Goal: Check status: Check status

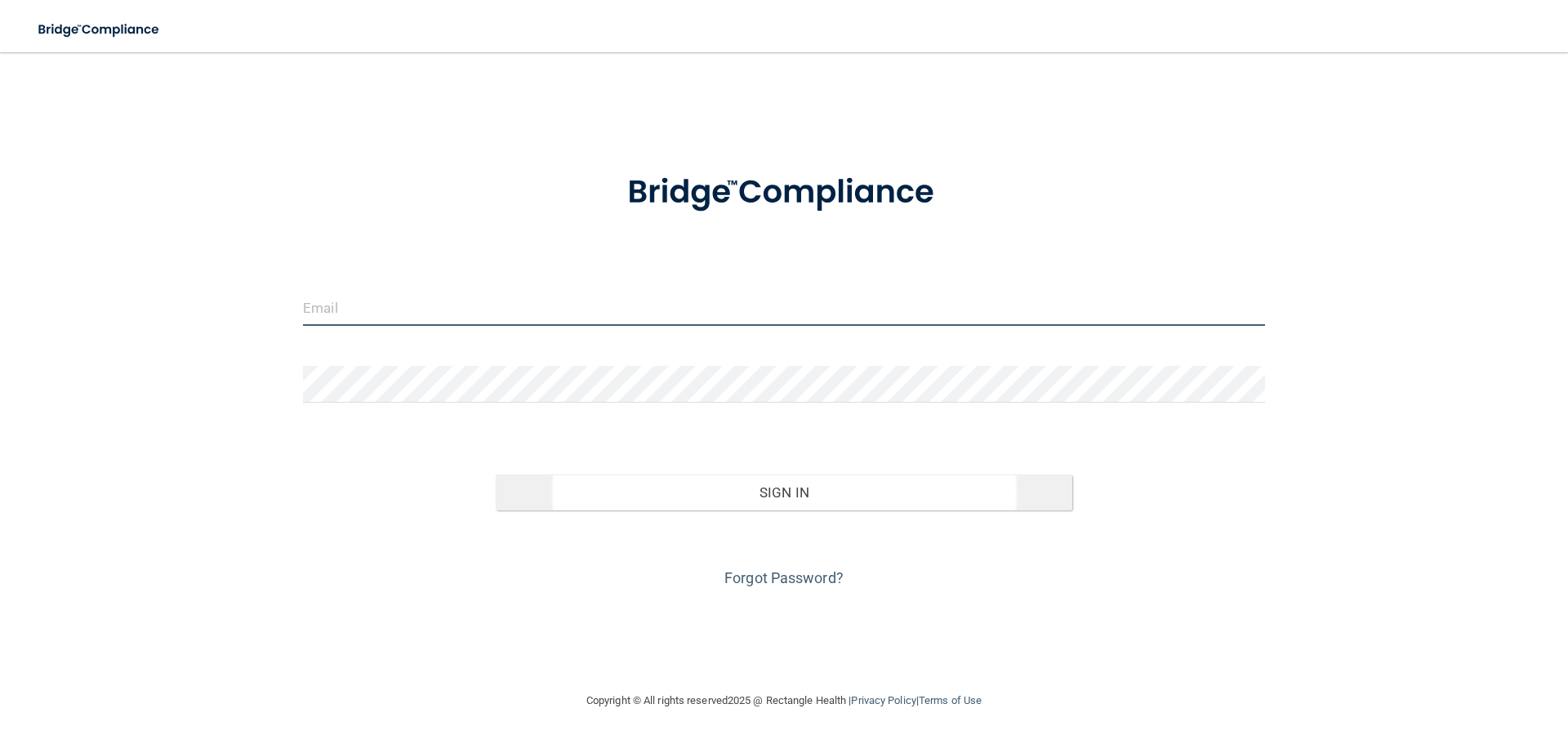
type input "dsherlock@rectanglehealth.com"
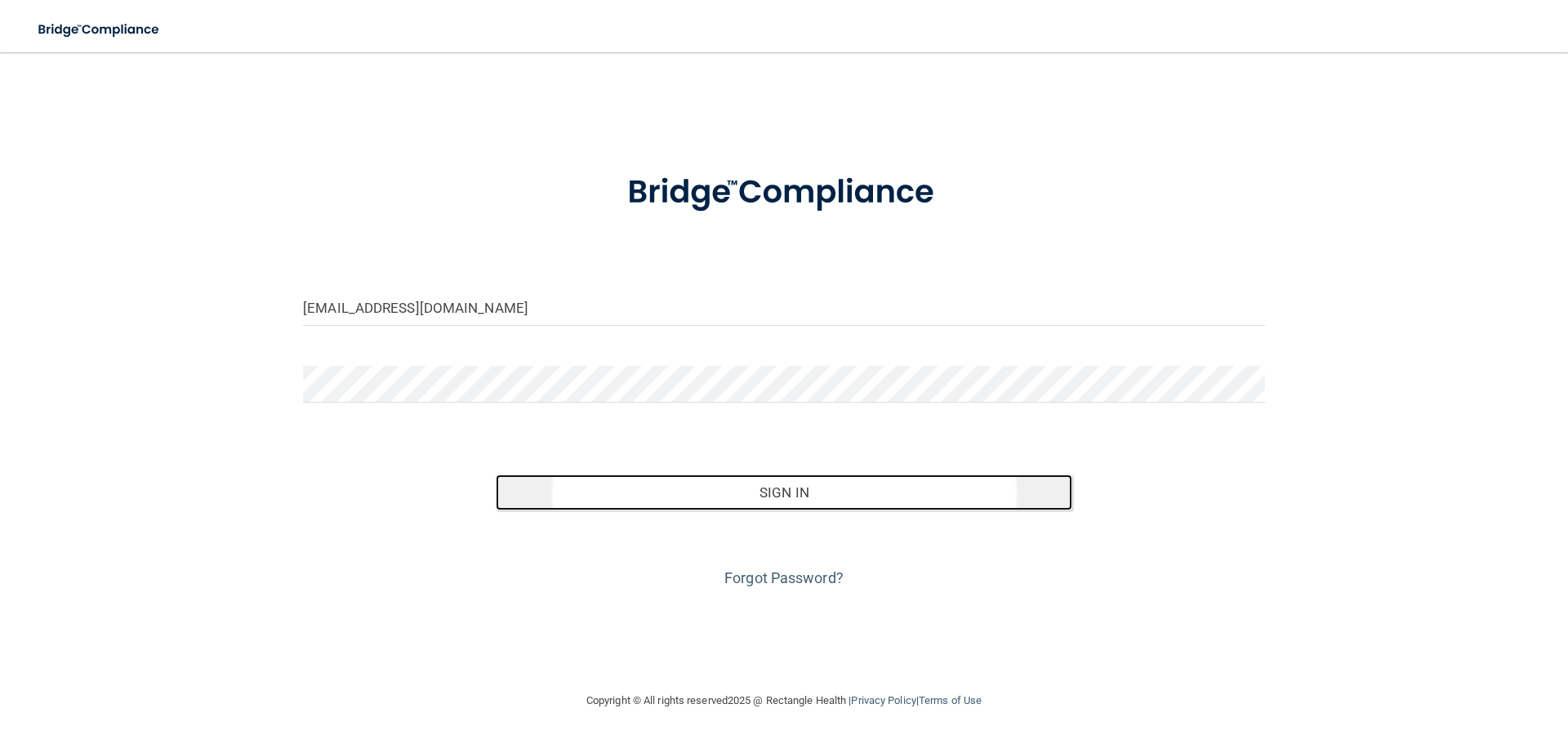
click at [634, 491] on button "Sign In" at bounding box center [785, 492] width 578 height 36
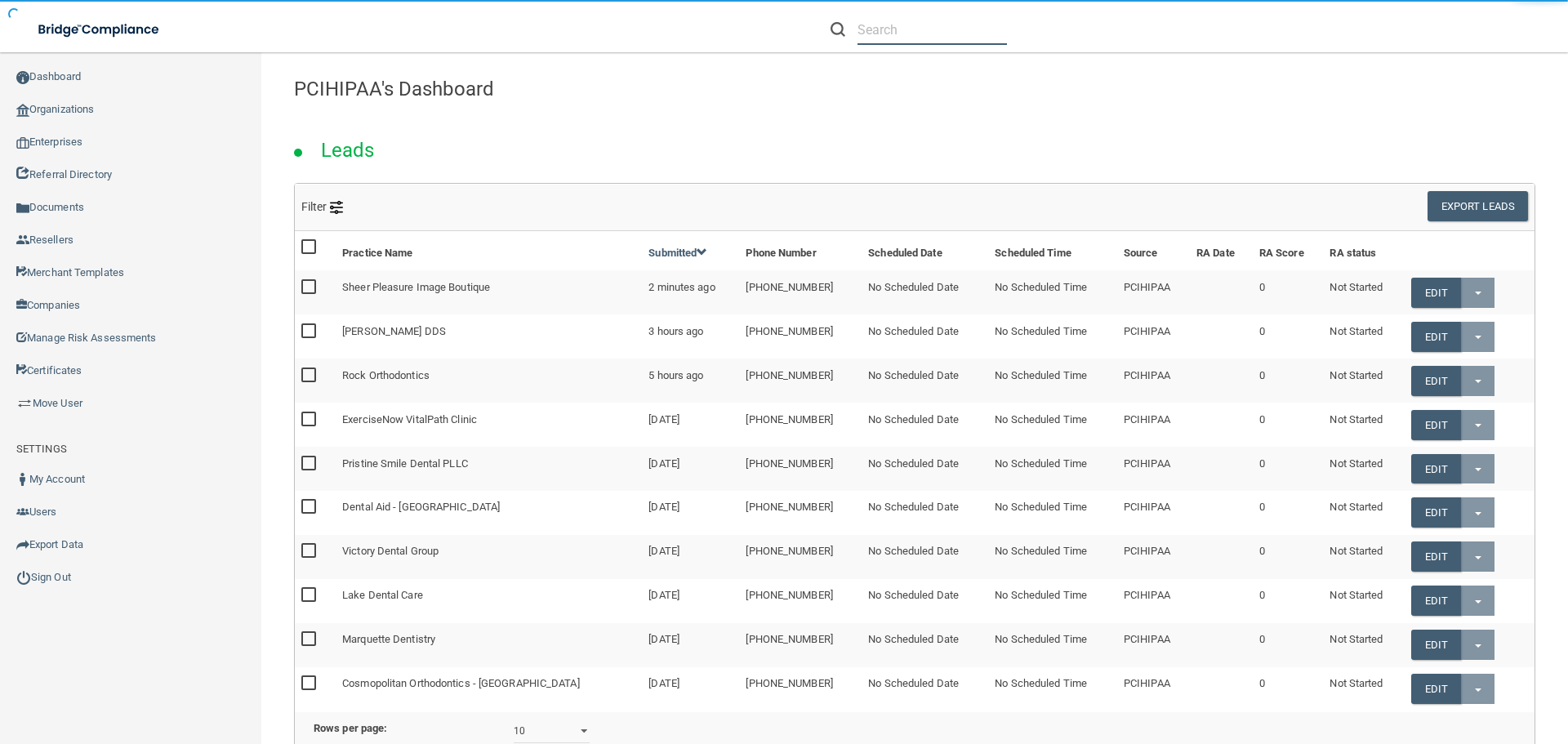
click at [928, 23] on input "text" at bounding box center [932, 29] width 149 height 30
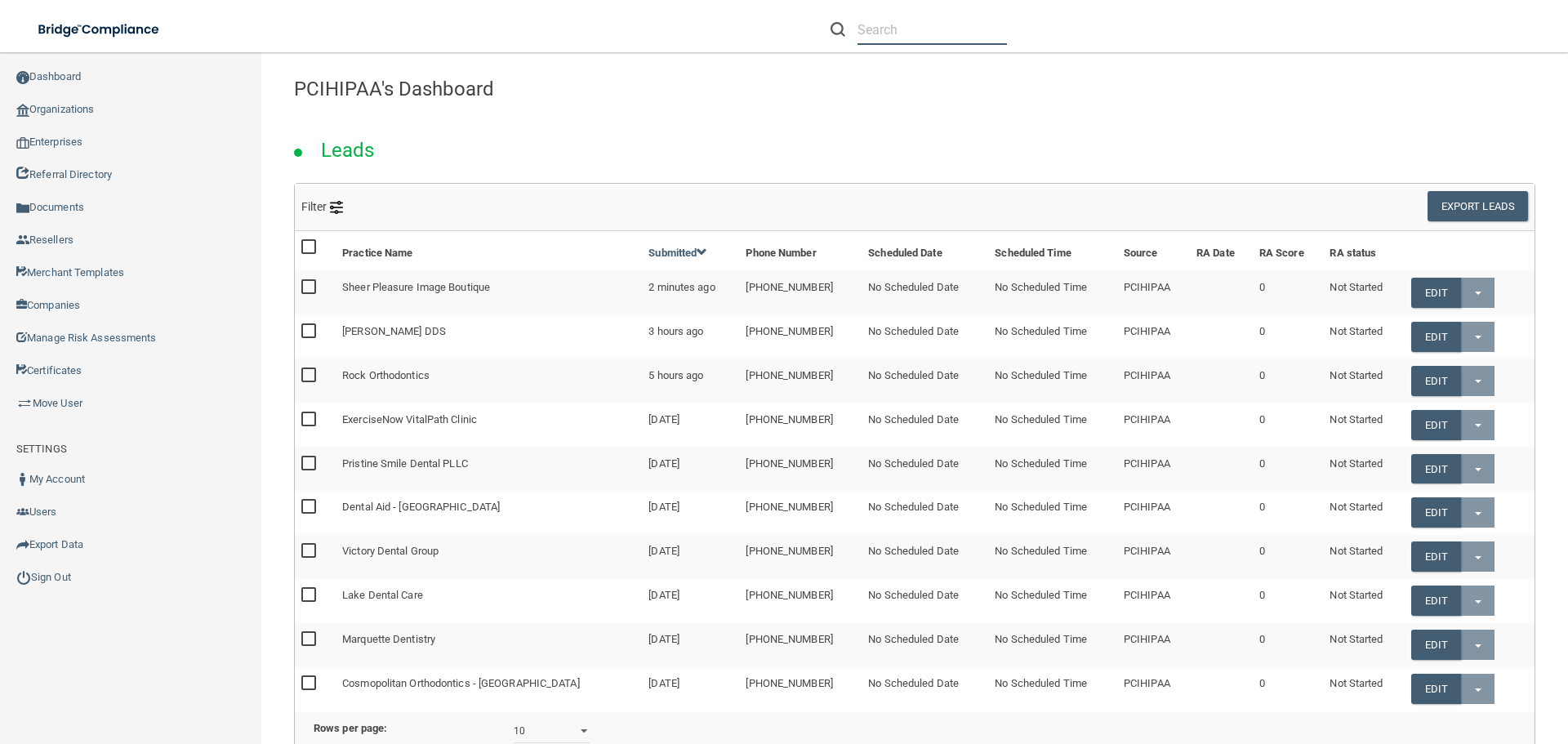
paste input "[EMAIL_ADDRESS][DOMAIN_NAME]"
type input "[EMAIL_ADDRESS][DOMAIN_NAME]"
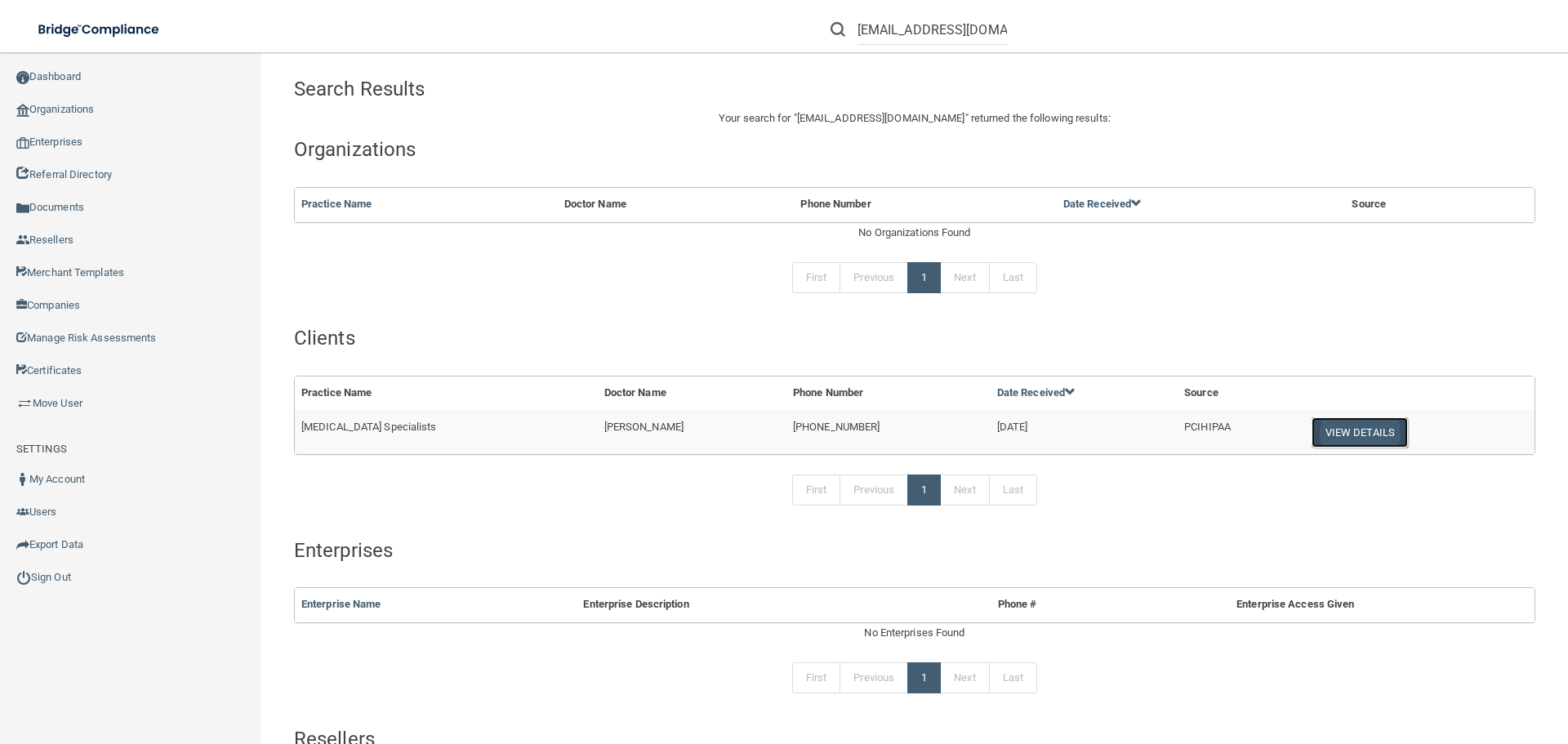
click at [1336, 433] on button "View Details" at bounding box center [1359, 432] width 96 height 30
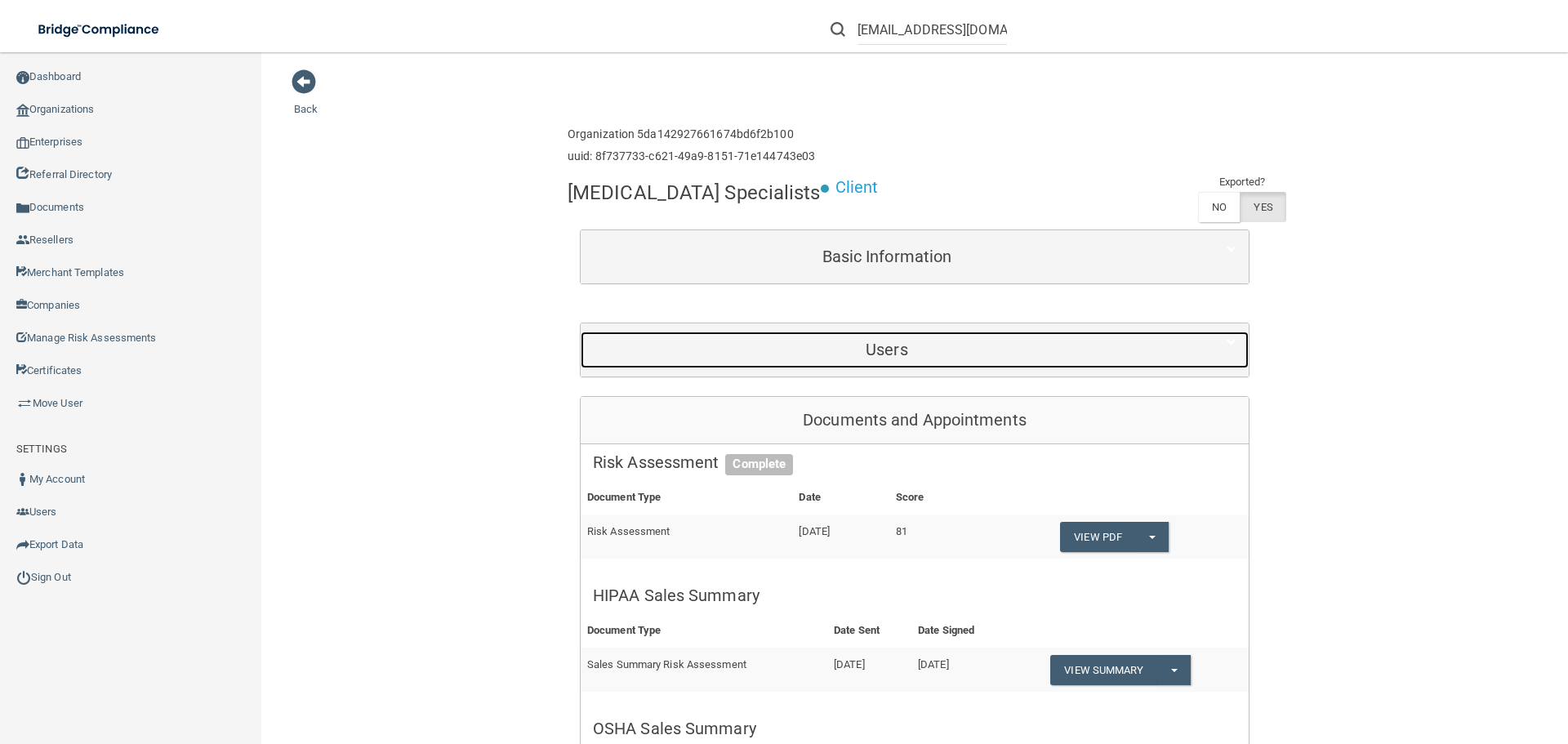
click at [856, 342] on h5 "Users" at bounding box center [887, 349] width 588 height 18
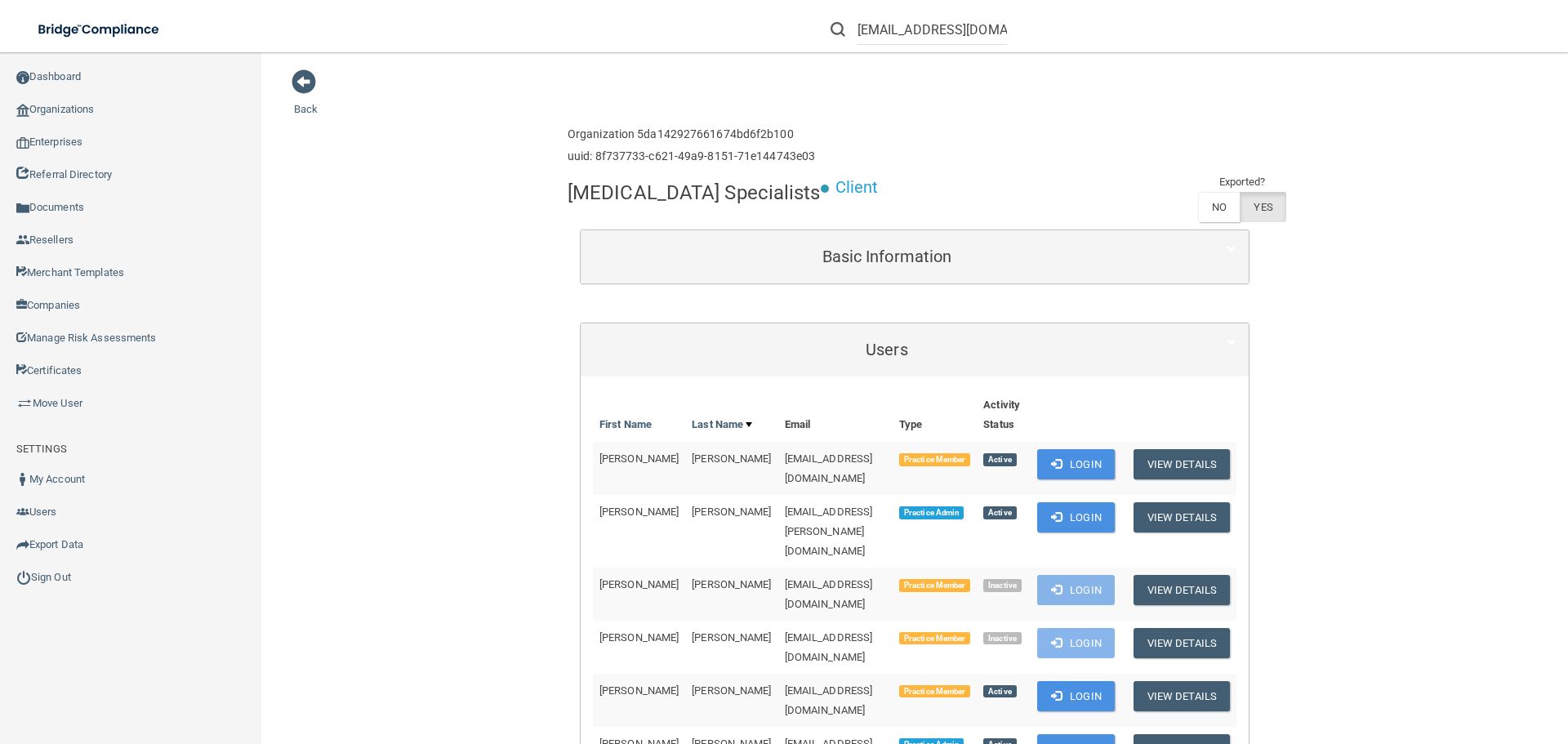
scroll to position [369, 0]
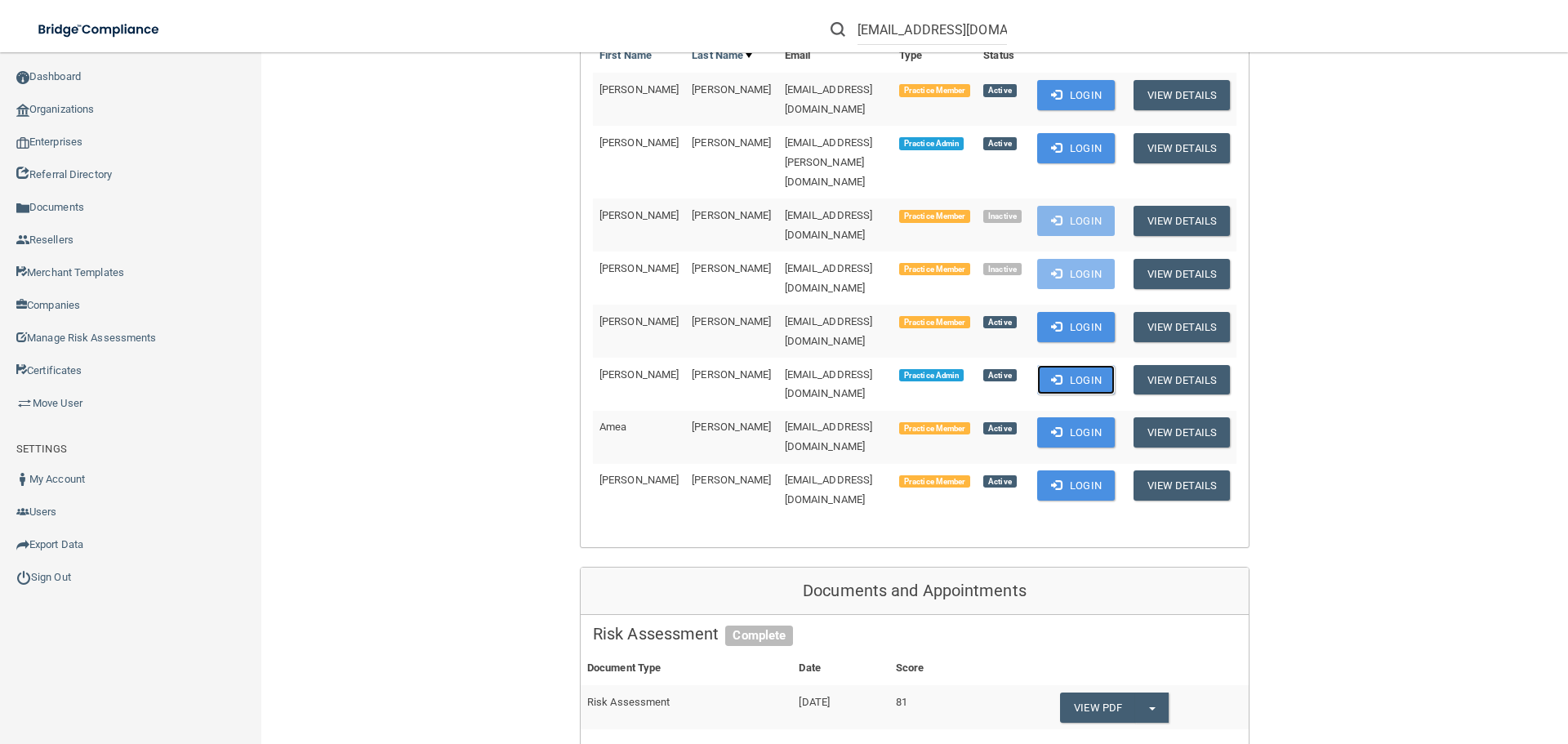
click at [1059, 365] on button "Login" at bounding box center [1076, 380] width 78 height 30
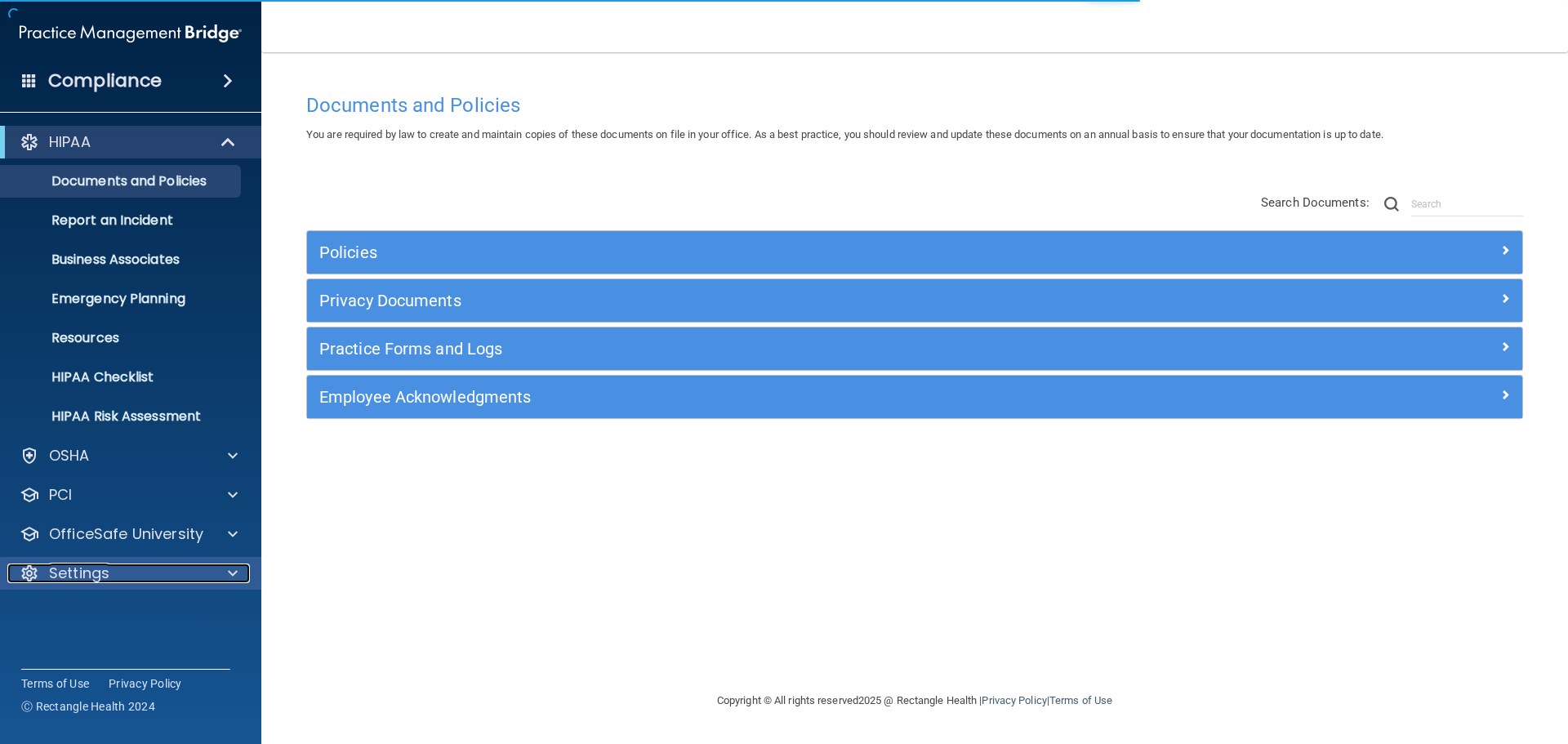
click at [120, 573] on div "Settings" at bounding box center [109, 573] width 203 height 19
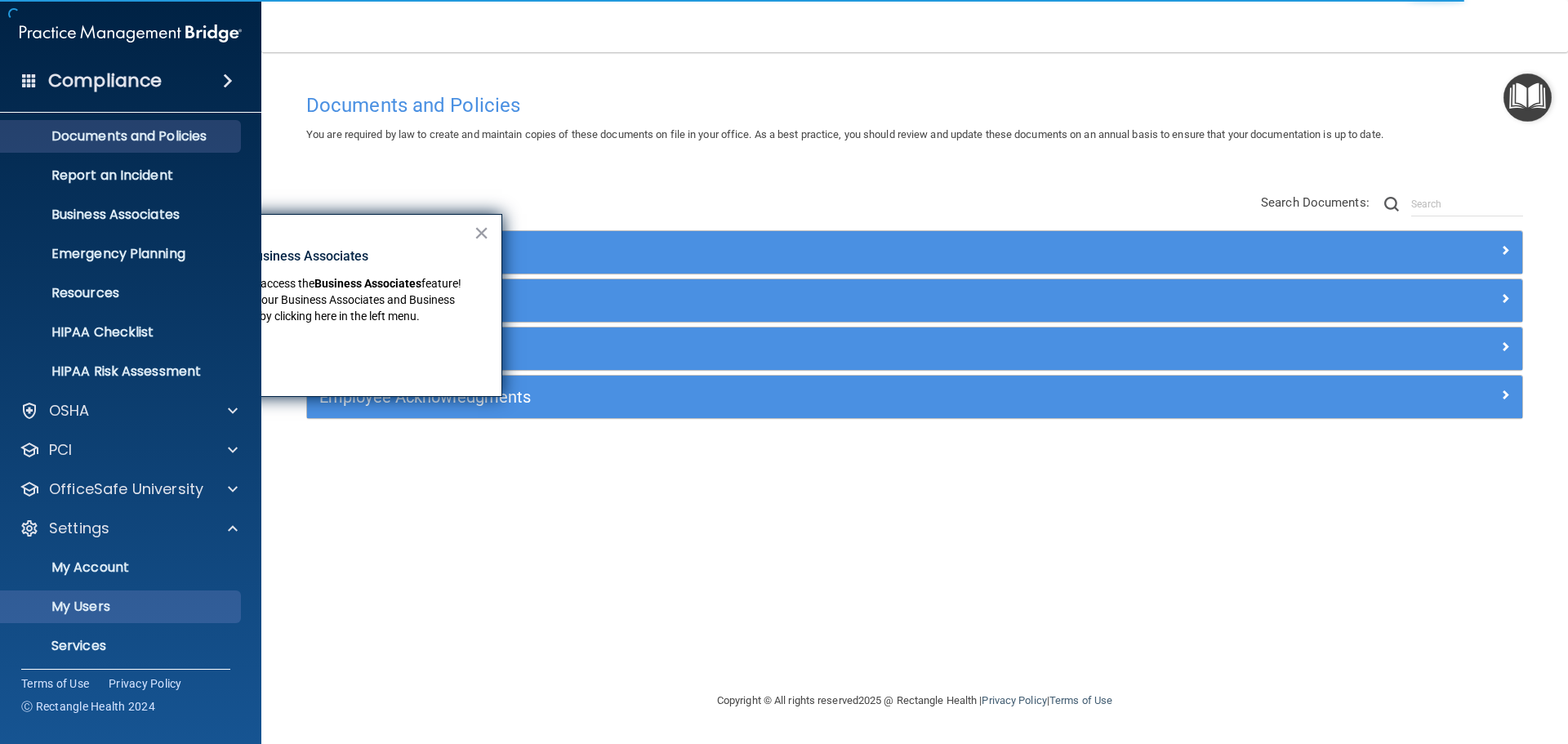
scroll to position [91, 0]
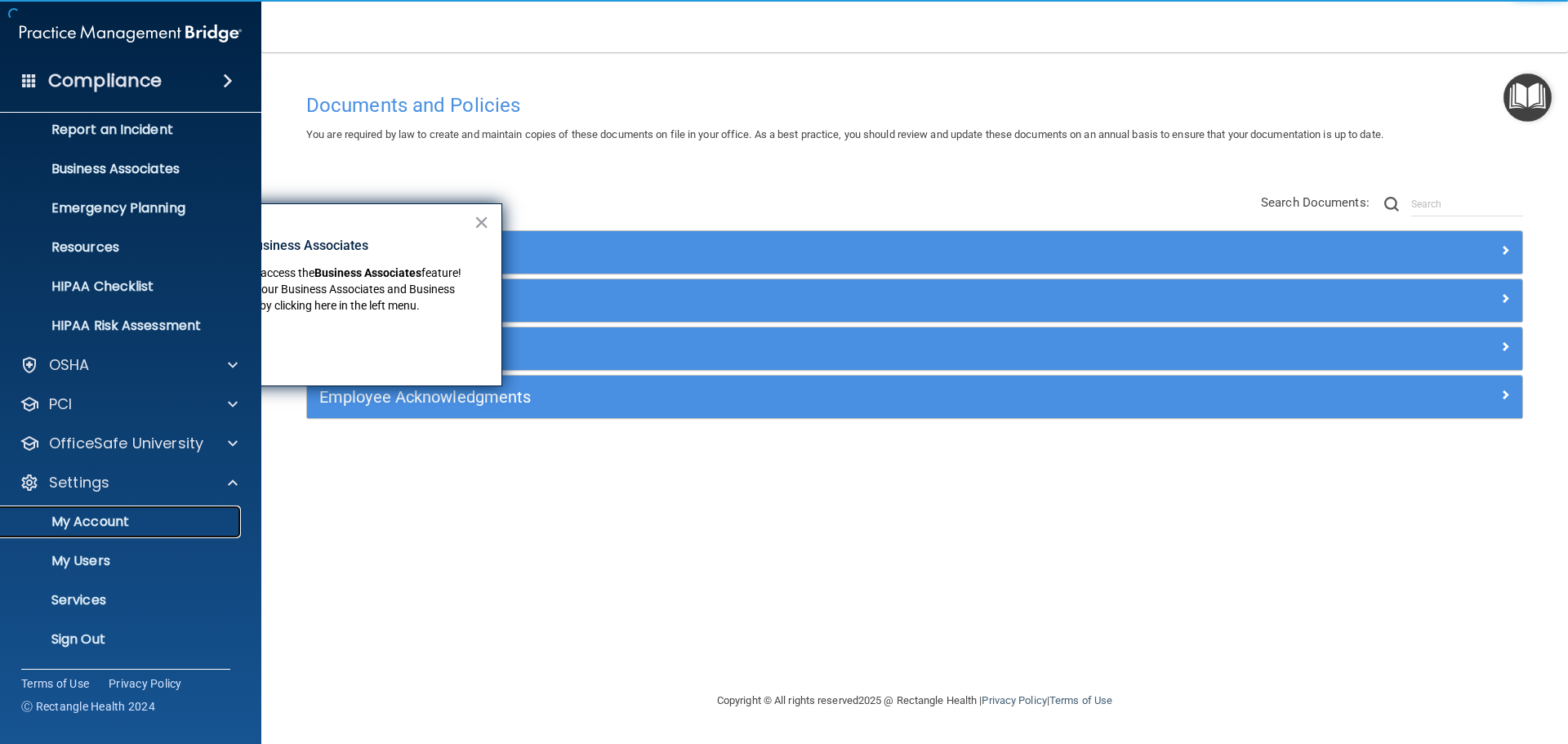
click at [132, 531] on link "My Account" at bounding box center [111, 522] width 257 height 33
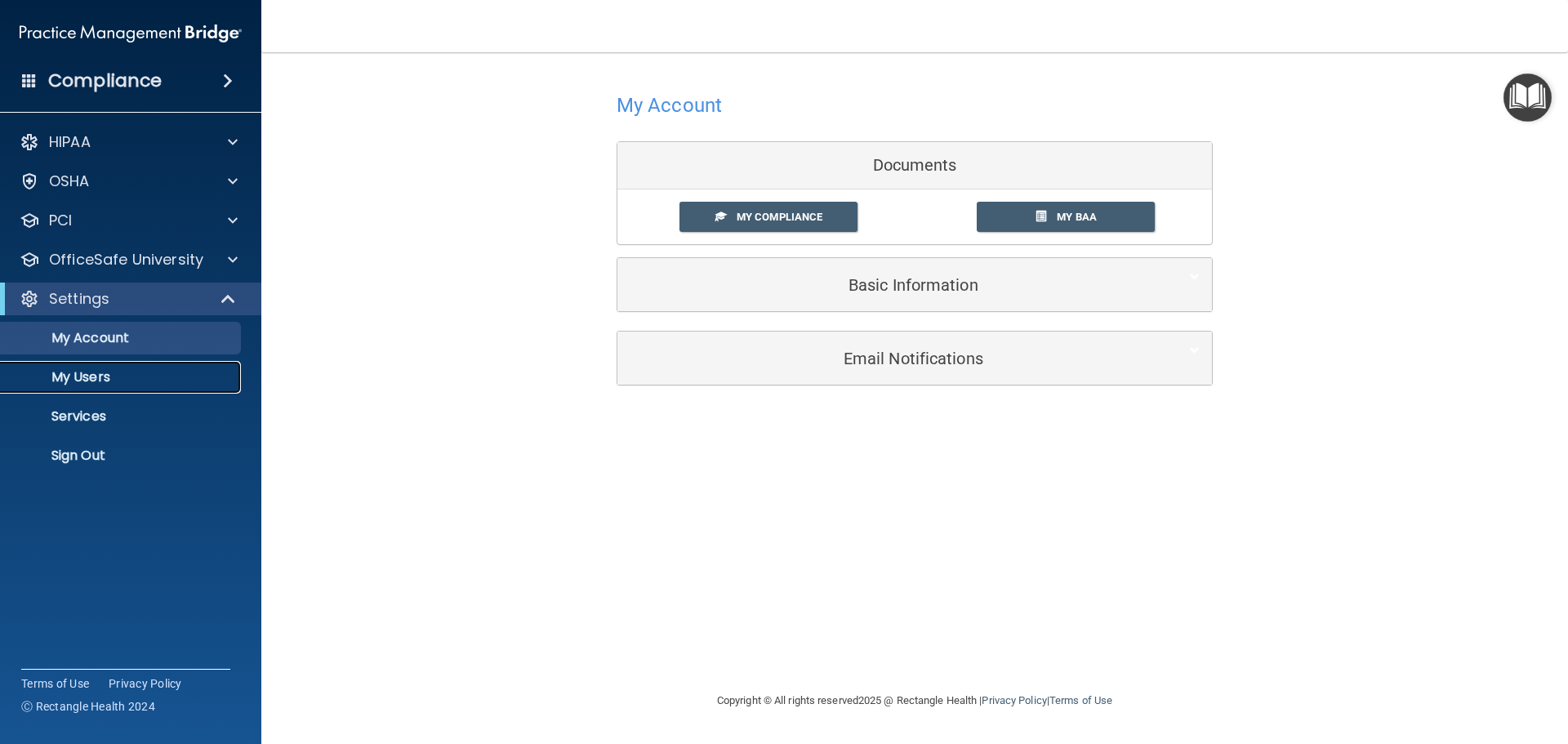
click at [81, 382] on p "My Users" at bounding box center [122, 377] width 223 height 16
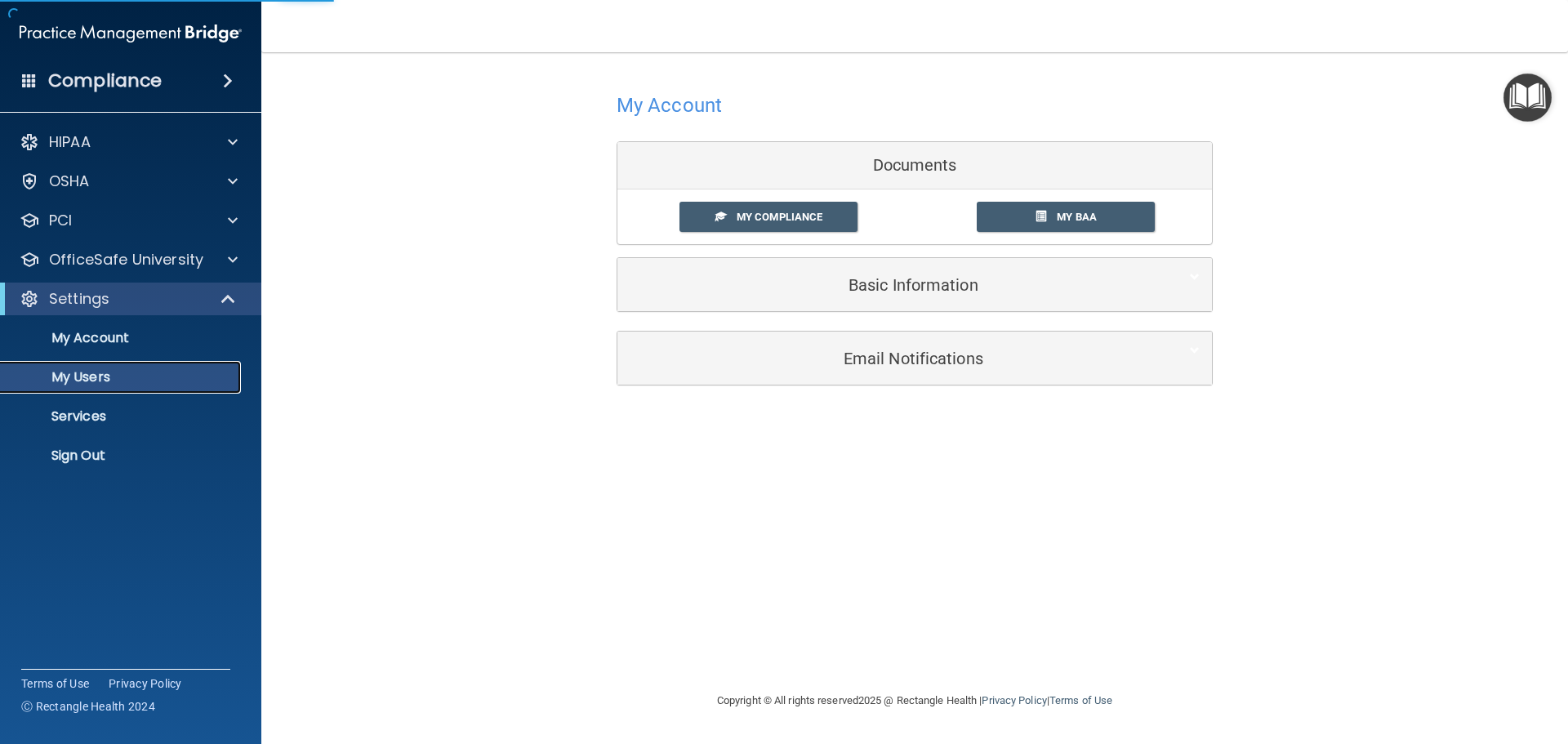
select select "20"
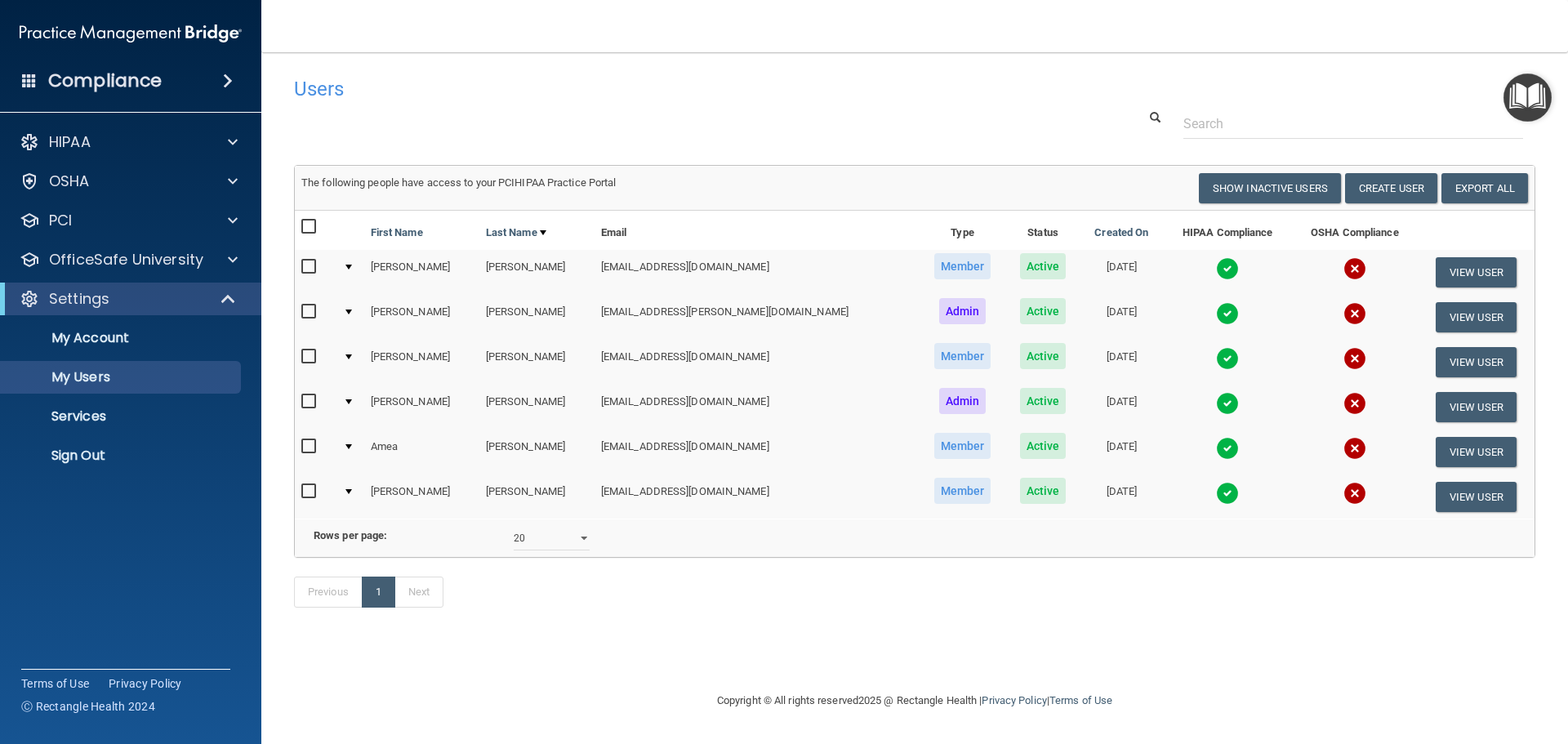
click at [1216, 489] on img at bounding box center [1228, 493] width 23 height 23
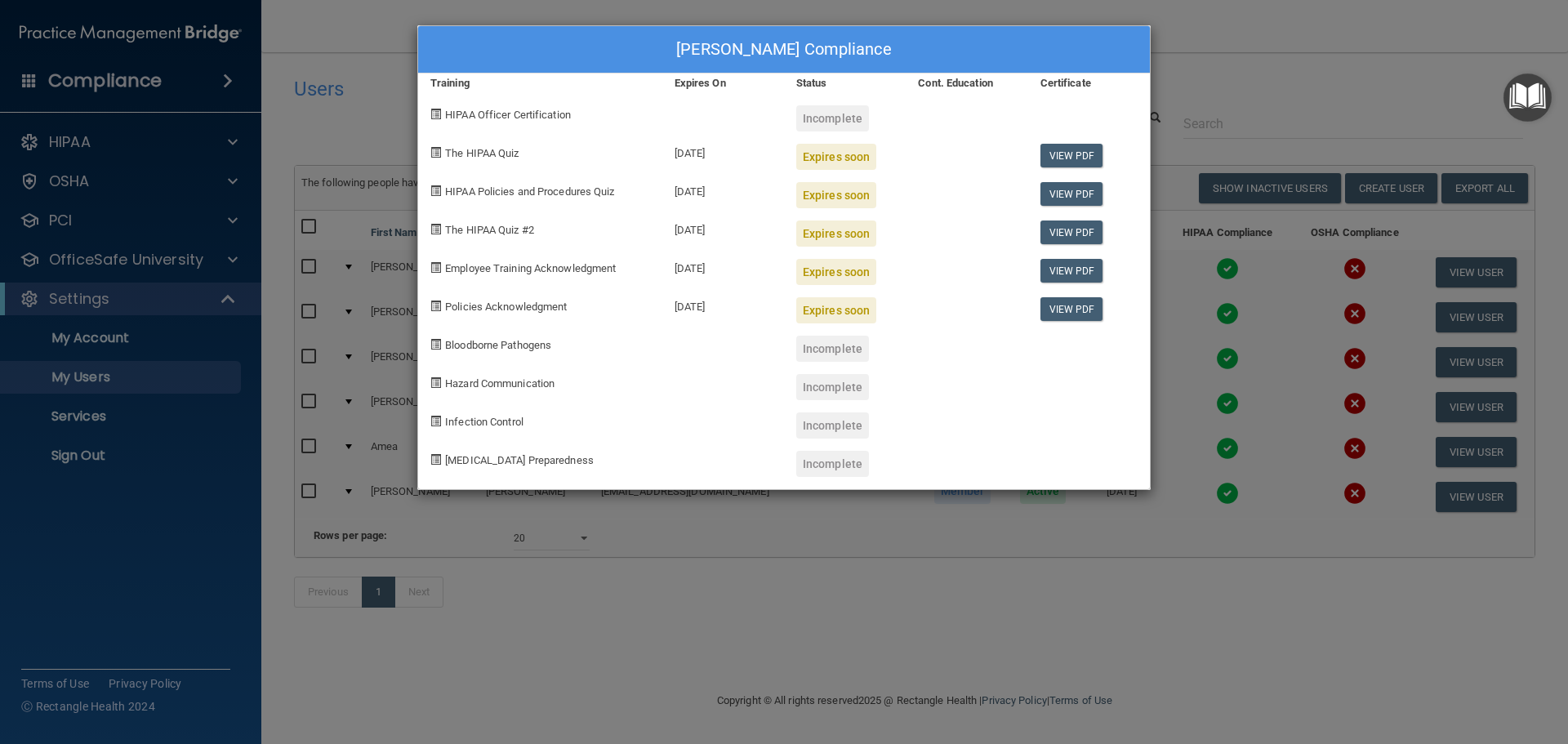
click at [771, 617] on div "[PERSON_NAME] Compliance Training Expires On Status Cont. Education Certificate…" at bounding box center [784, 372] width 1568 height 744
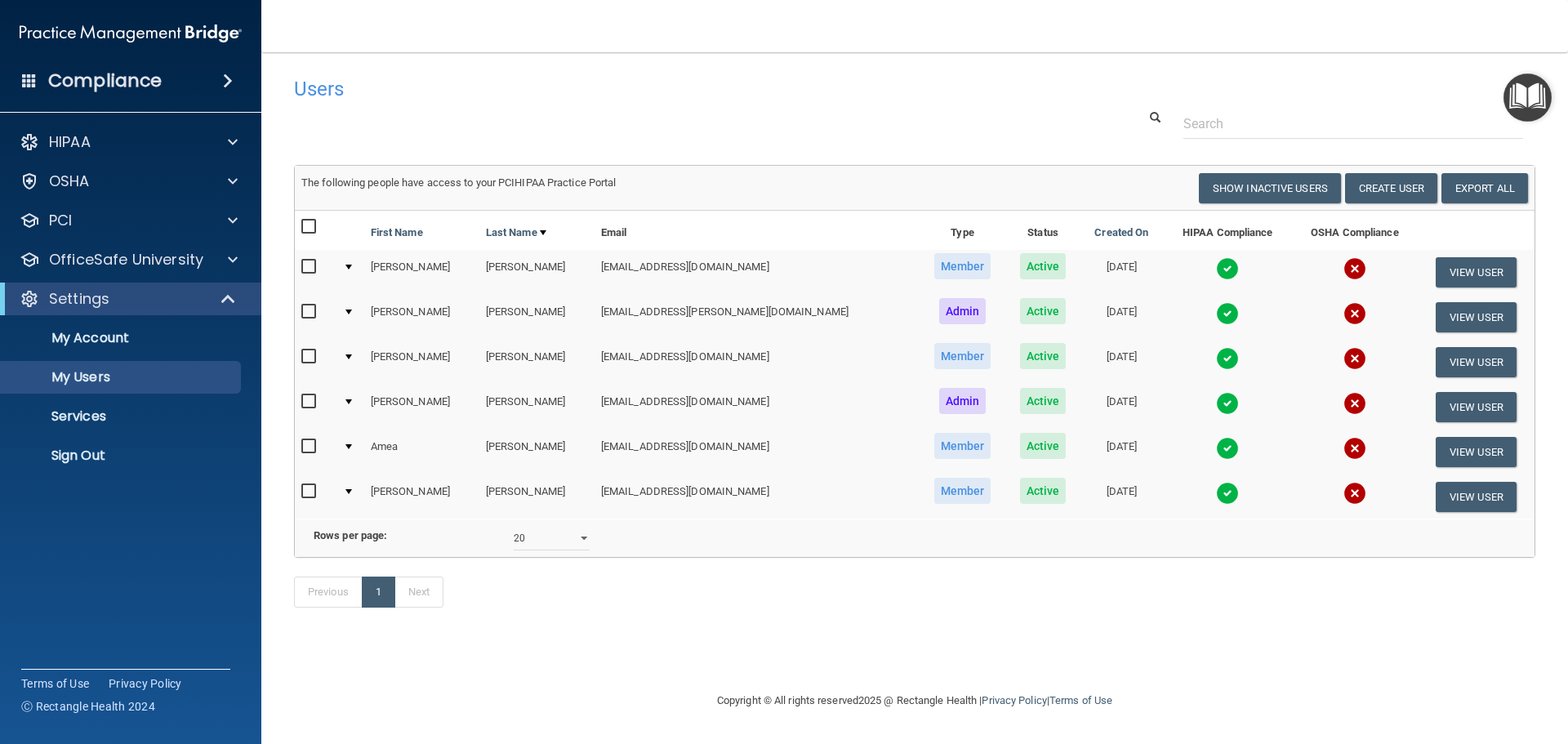
click at [1216, 443] on img at bounding box center [1228, 449] width 23 height 23
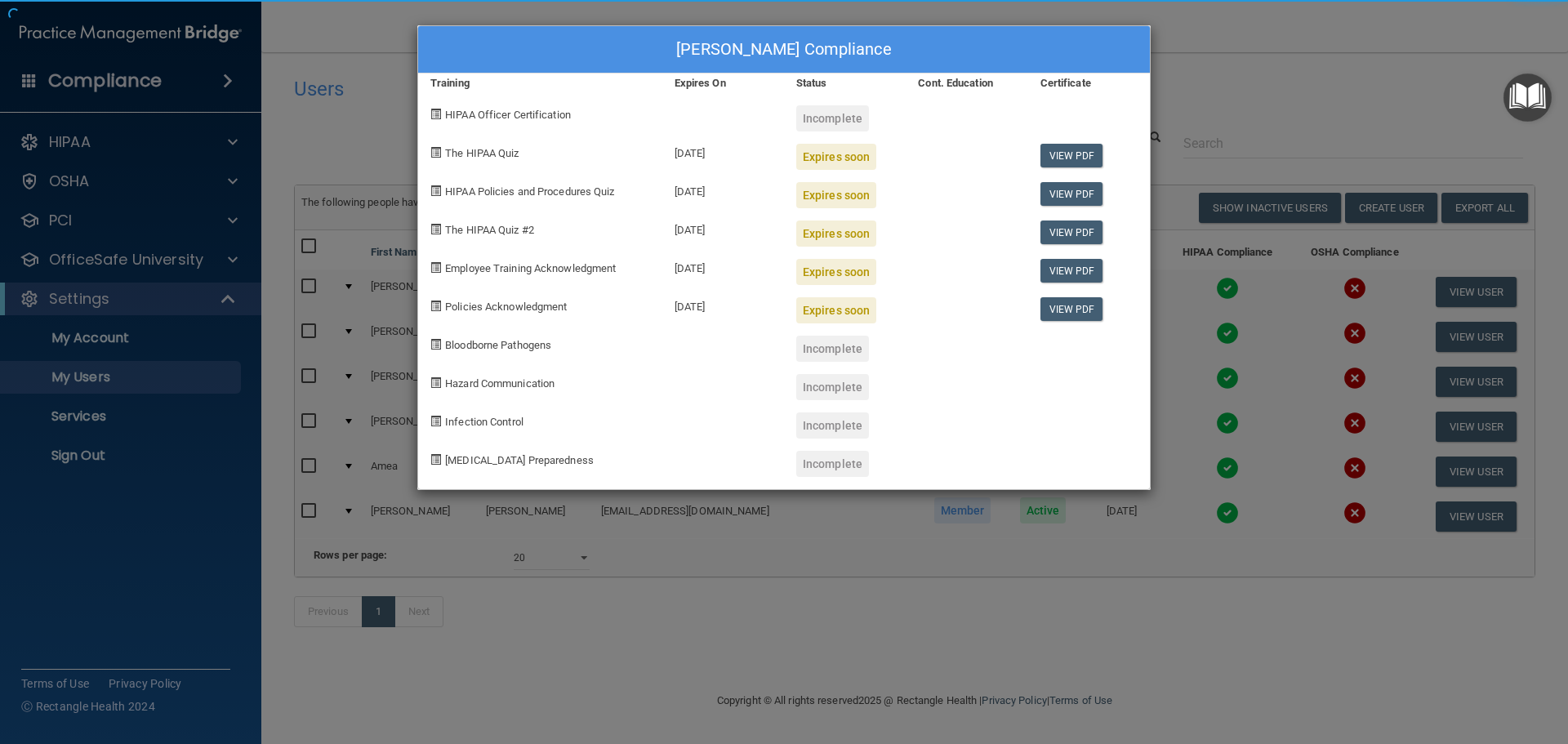
click at [929, 634] on div "[PERSON_NAME] Compliance Training Expires On Status Cont. Education Certificate…" at bounding box center [784, 372] width 1568 height 744
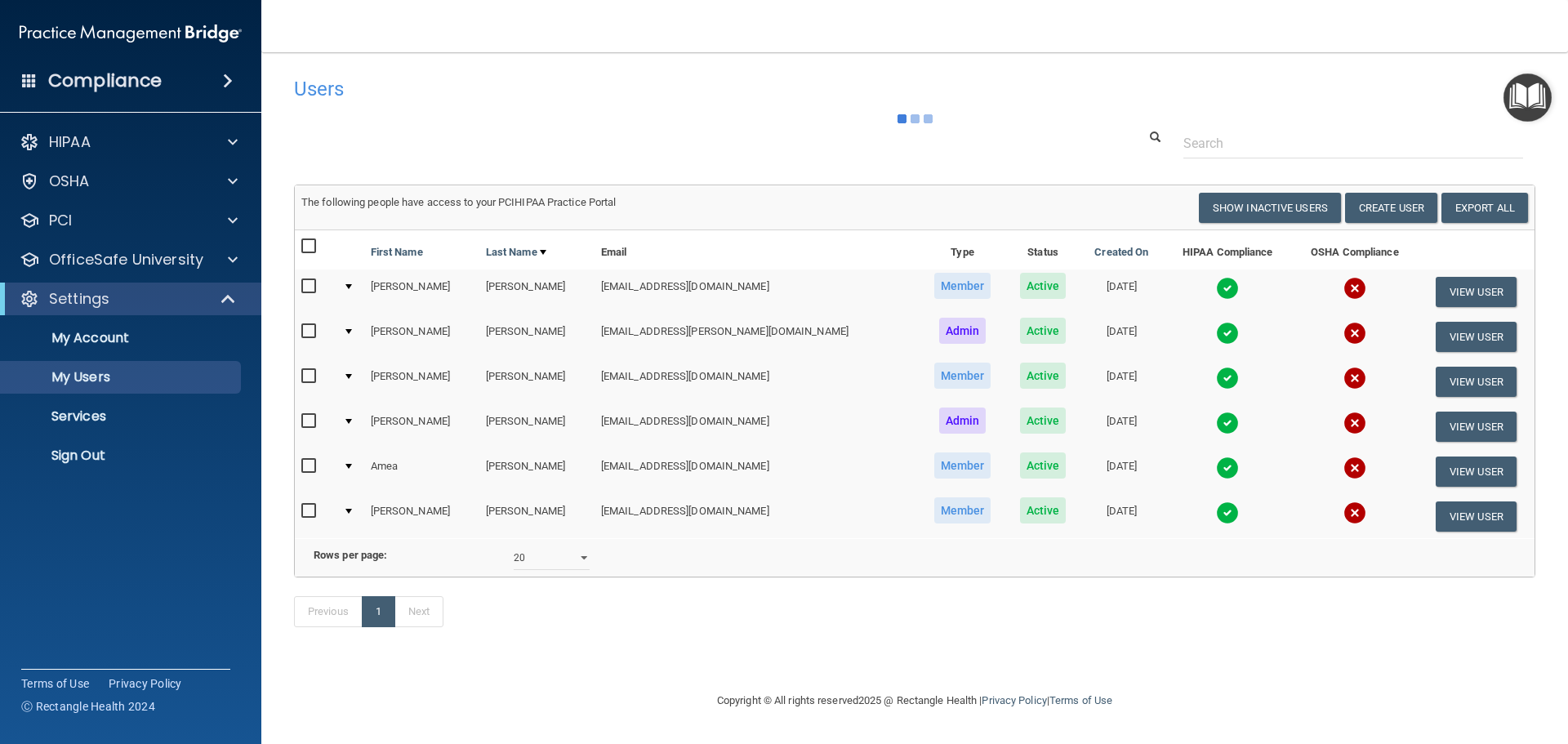
click at [1216, 418] on img at bounding box center [1228, 423] width 23 height 23
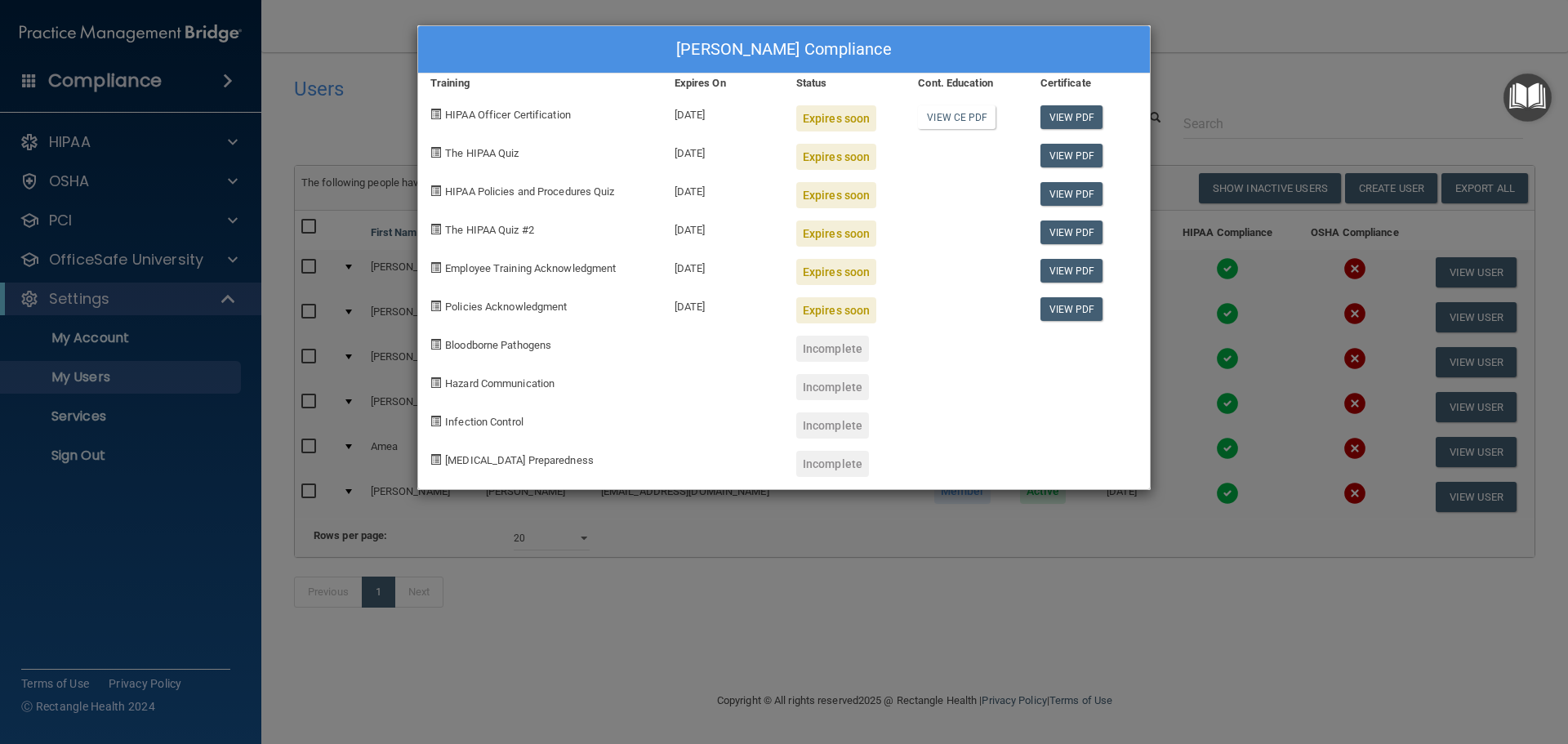
click at [1186, 355] on div "[PERSON_NAME] Compliance Training Expires On Status Cont. Education Certificate…" at bounding box center [784, 372] width 1568 height 744
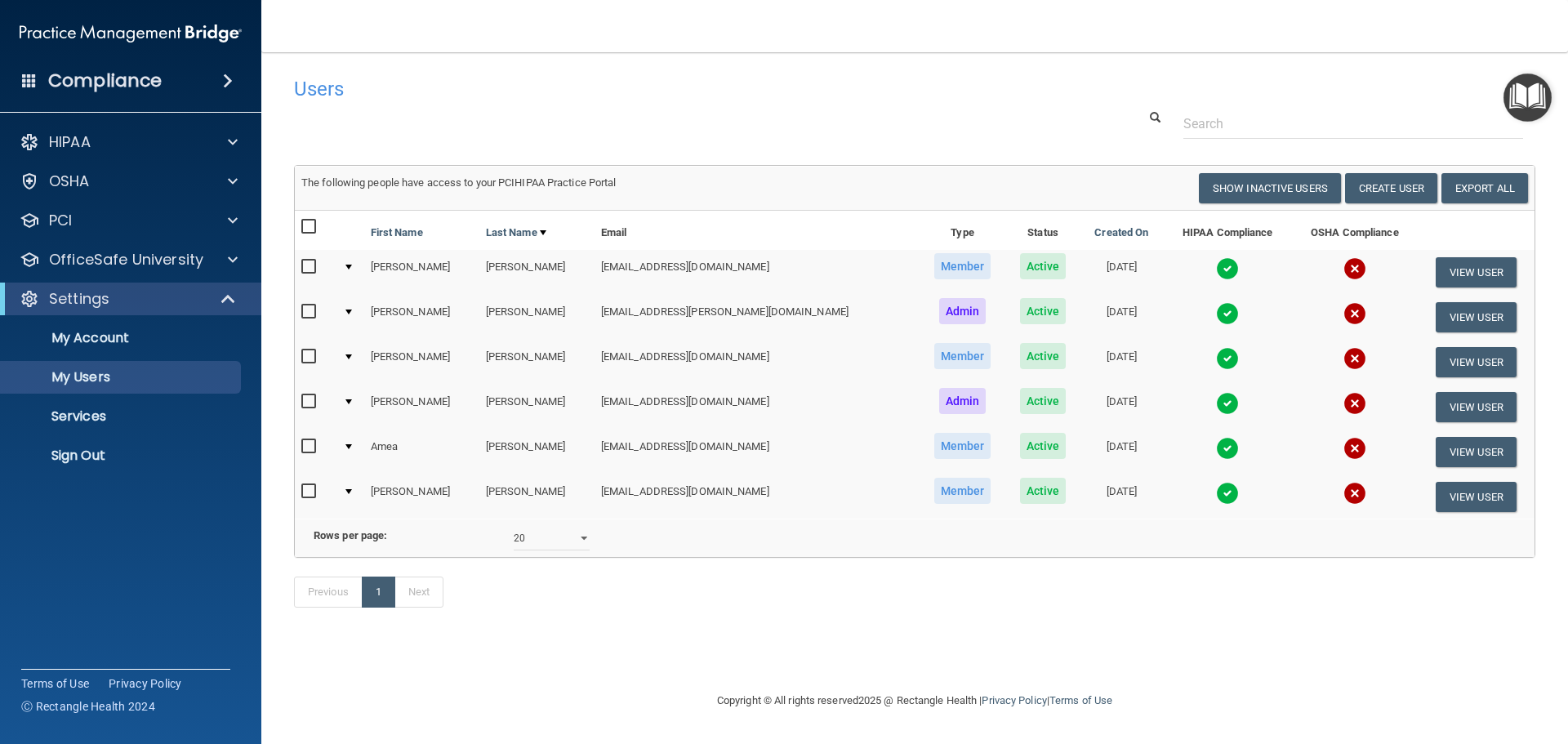
click at [1216, 355] on img at bounding box center [1228, 358] width 23 height 23
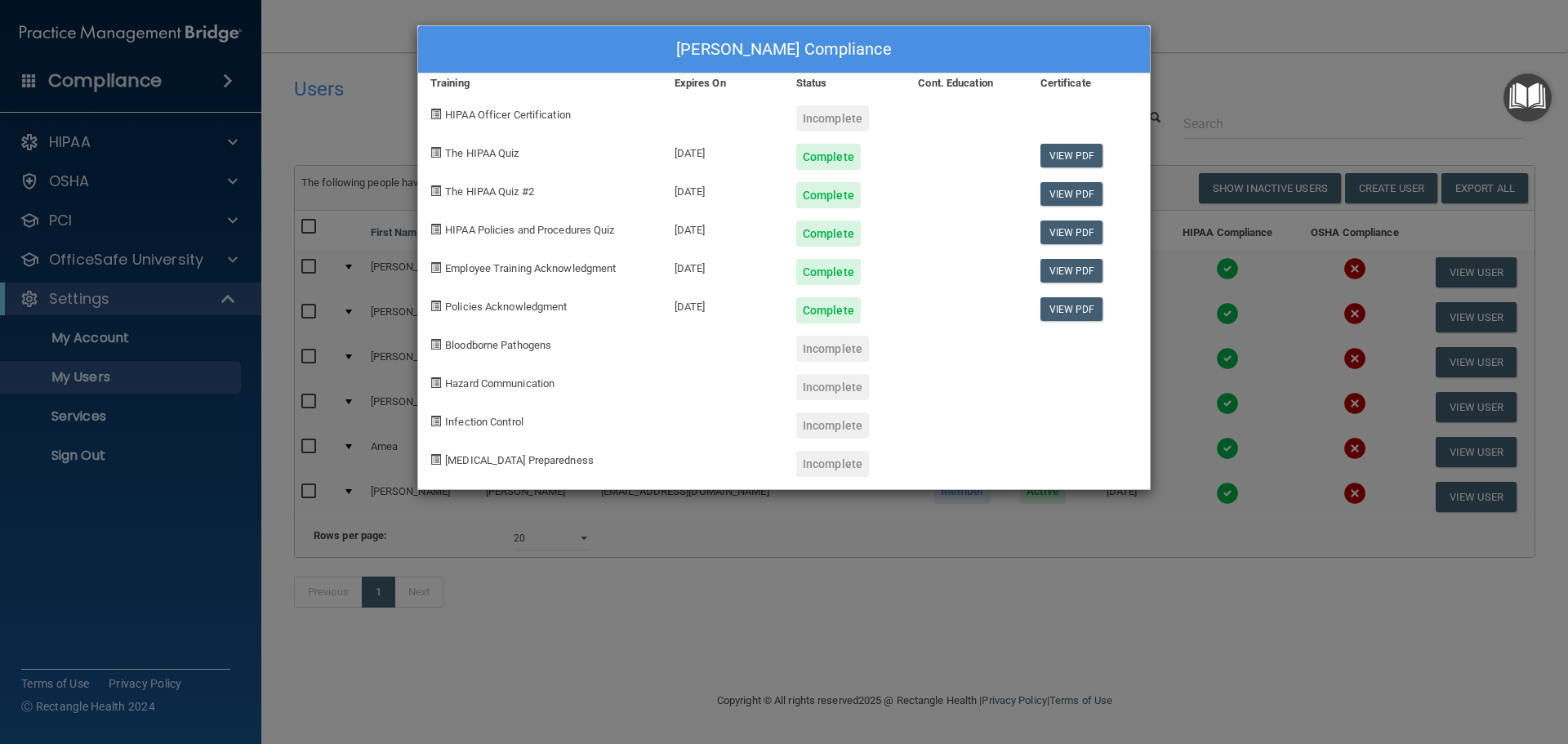
click at [1186, 355] on div "[PERSON_NAME] Compliance Training Expires On Status Cont. Education Certificate…" at bounding box center [784, 372] width 1568 height 744
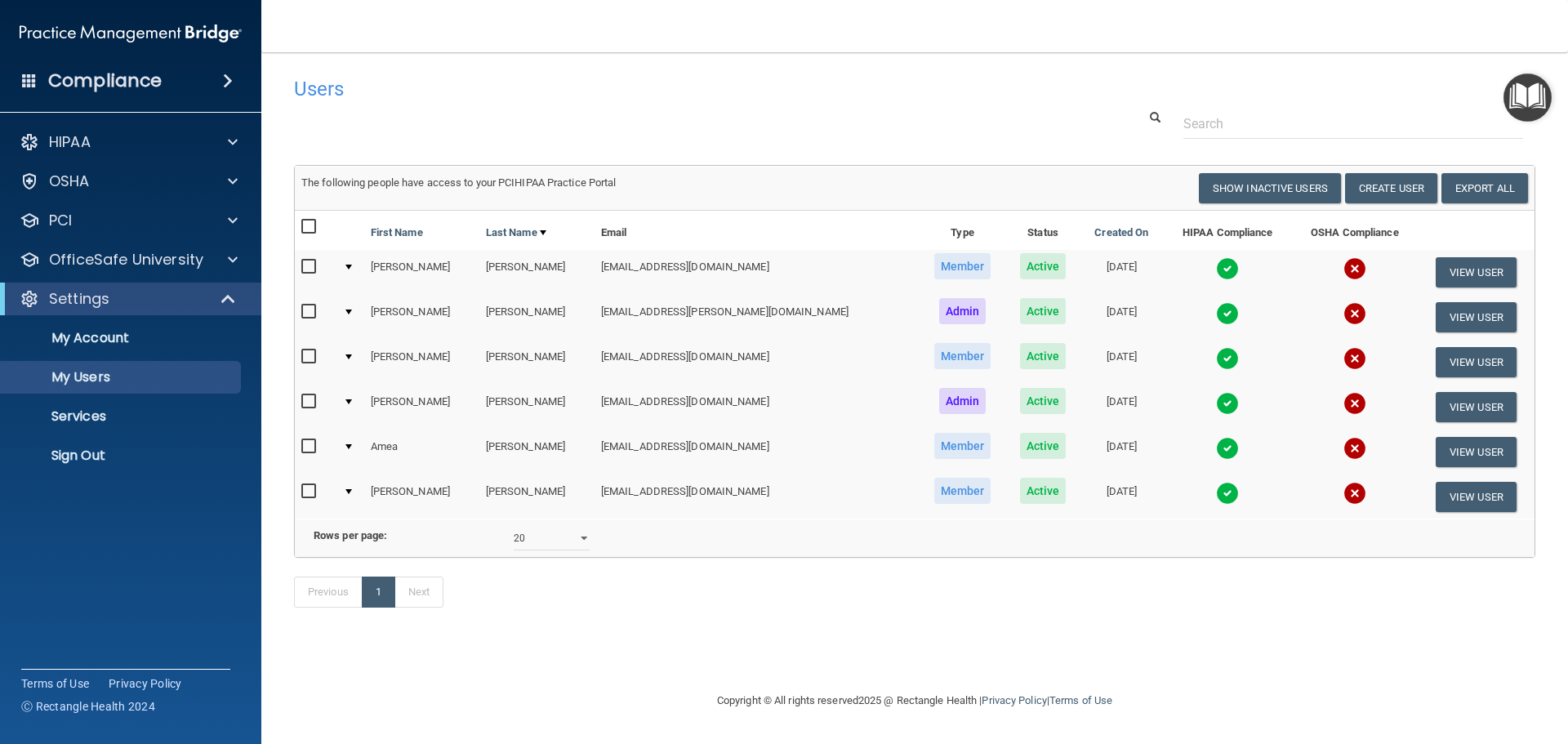
click at [1216, 310] on img at bounding box center [1228, 314] width 23 height 23
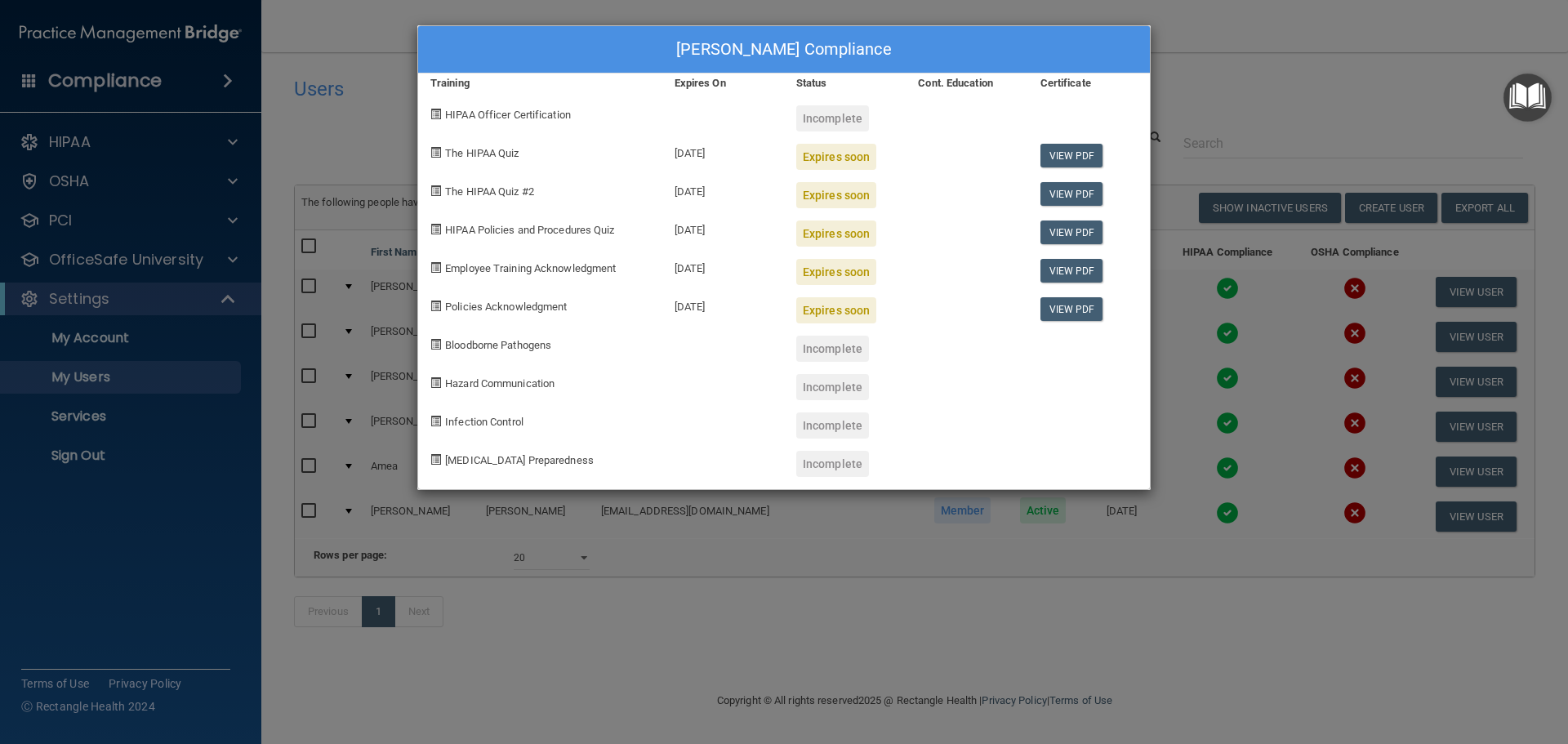
click at [1186, 310] on div "[PERSON_NAME] Compliance Training Expires On Status Cont. Education Certificate…" at bounding box center [784, 372] width 1568 height 744
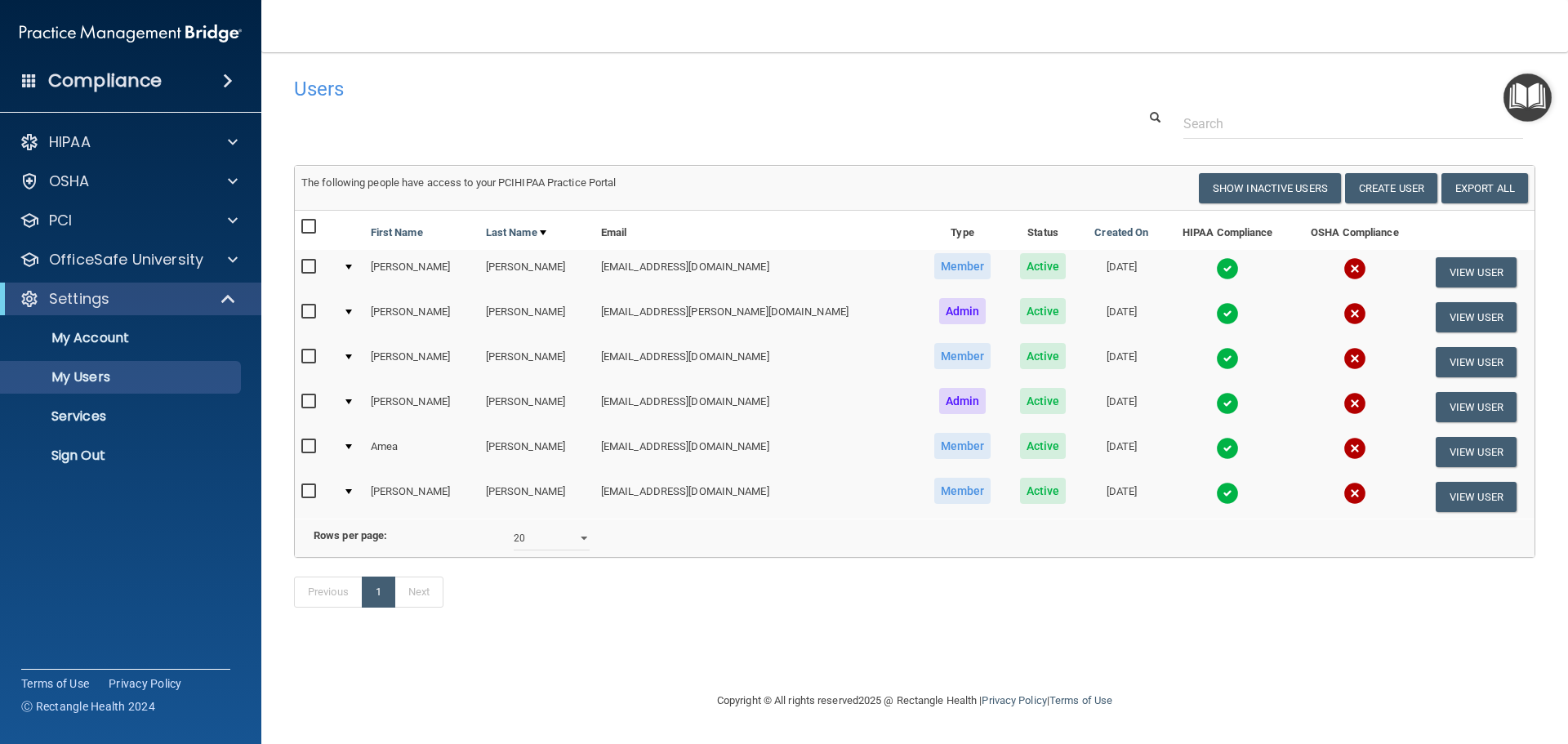
click at [1216, 272] on img at bounding box center [1228, 268] width 23 height 23
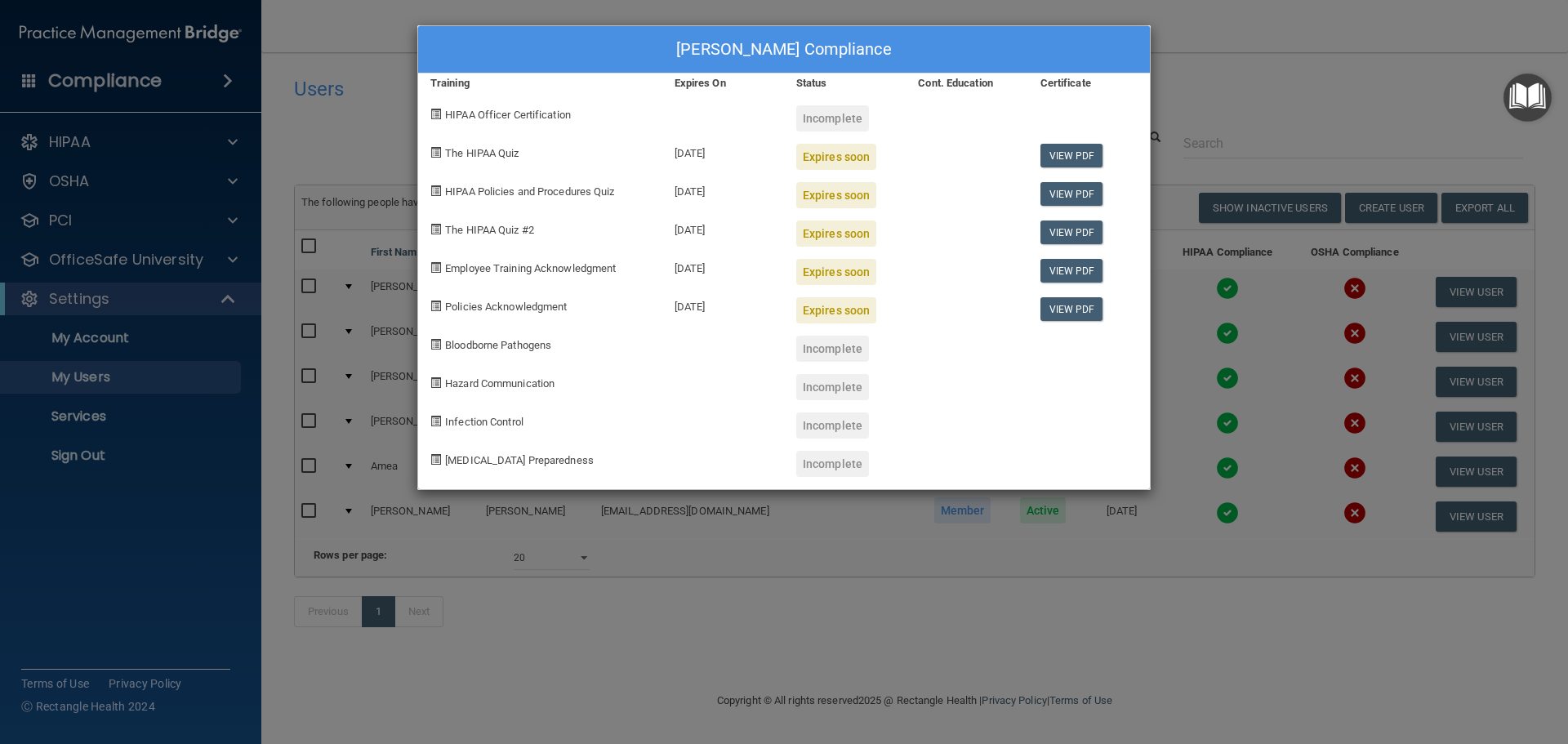
click at [1186, 280] on div "[PERSON_NAME] Compliance Training Expires On Status Cont. Education Certificate…" at bounding box center [784, 372] width 1568 height 744
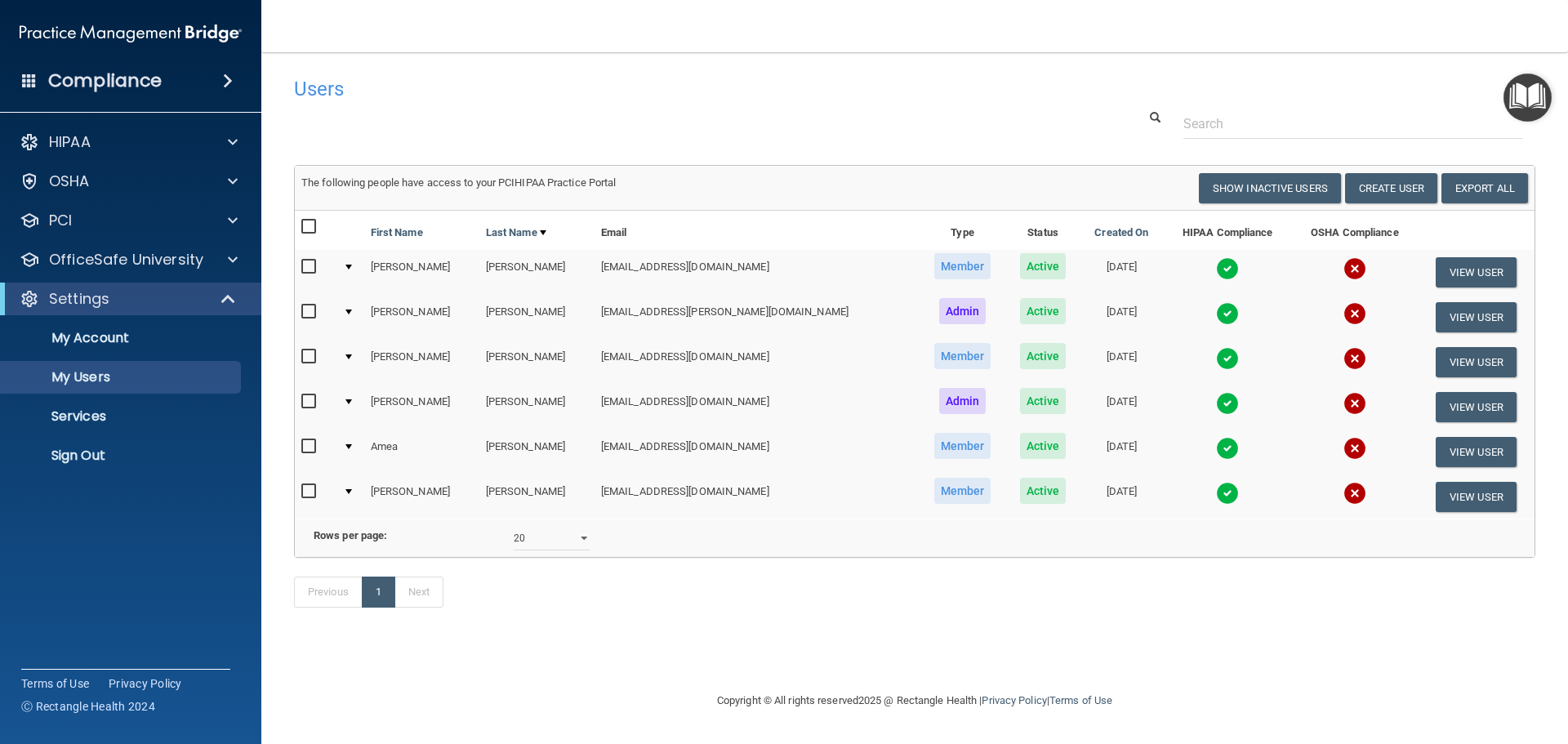
click at [1216, 495] on img at bounding box center [1228, 493] width 23 height 23
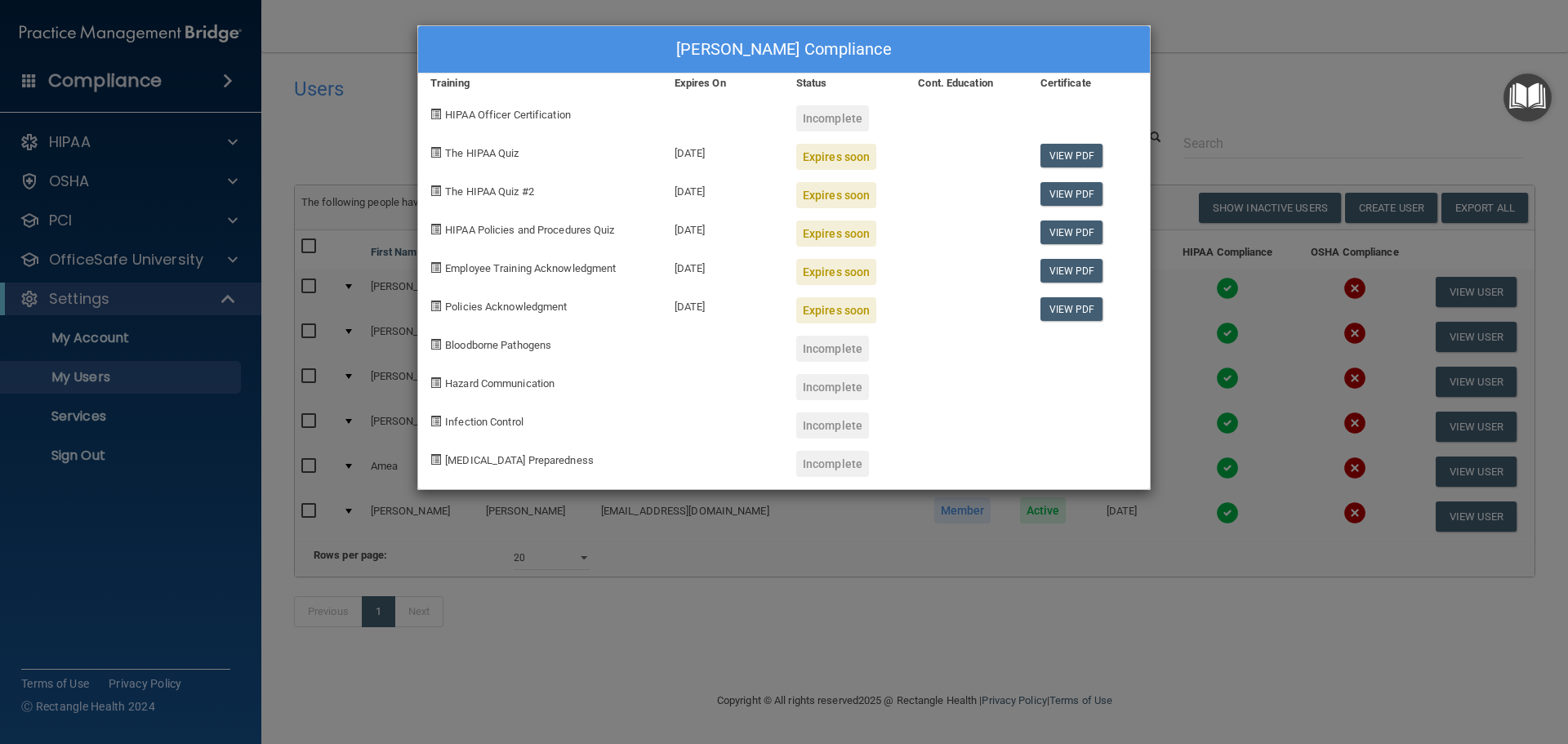
click at [907, 637] on div "[PERSON_NAME] Compliance Training Expires On Status Cont. Education Certificate…" at bounding box center [784, 372] width 1568 height 744
